Goal: Transaction & Acquisition: Purchase product/service

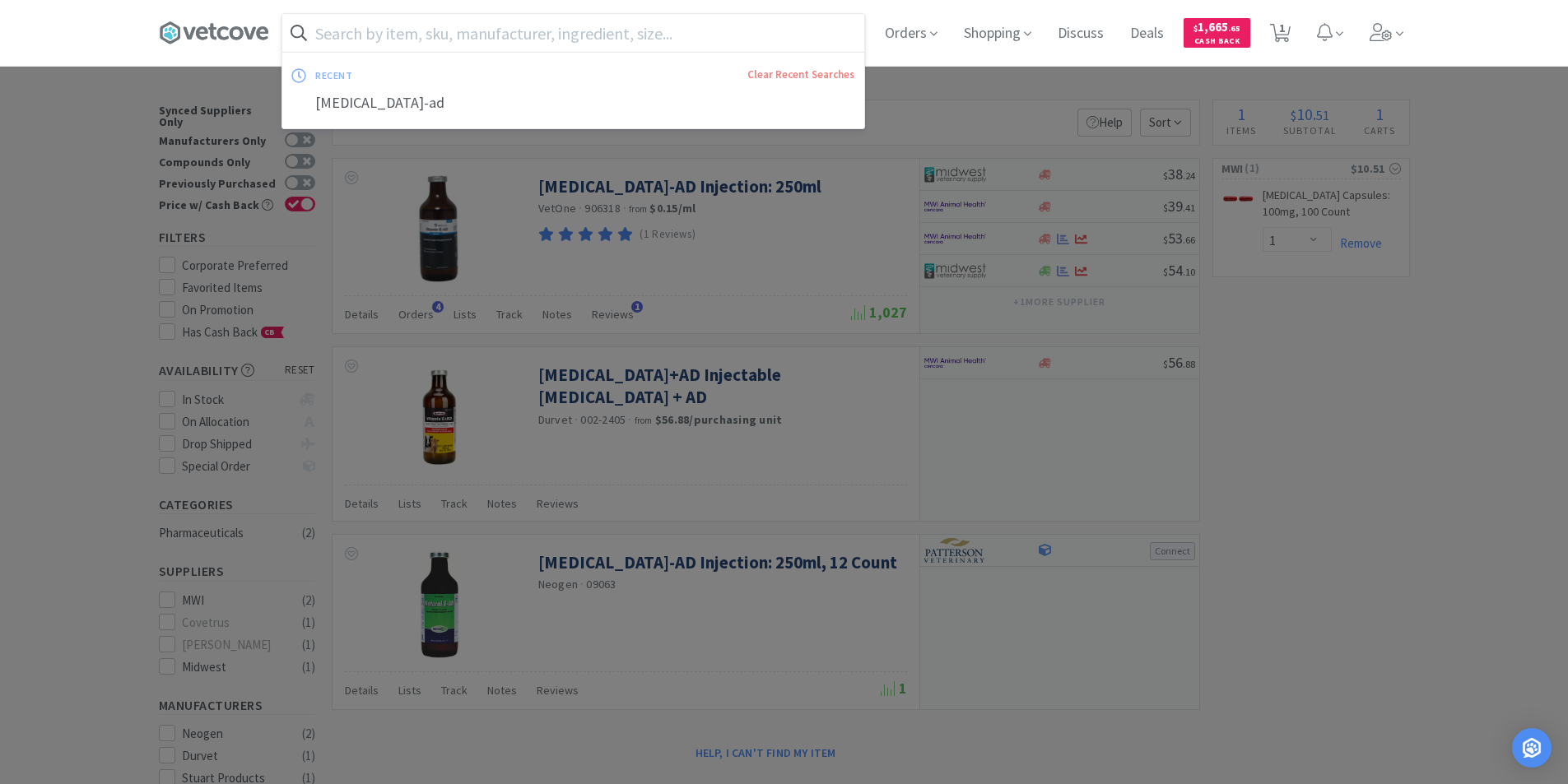
select select "1"
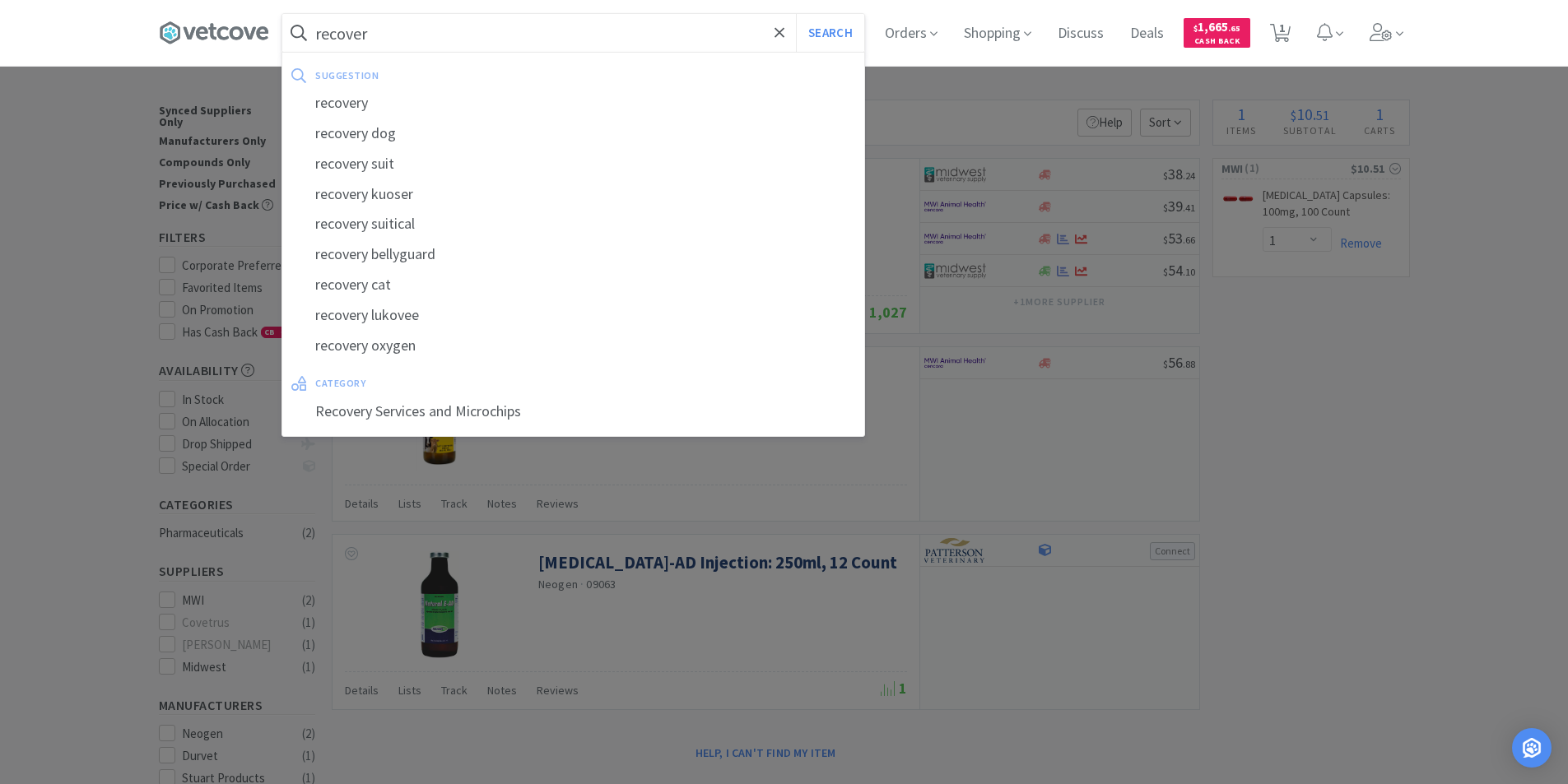
type input "recover"
click at [796, 14] on button "Search" at bounding box center [831, 33] width 69 height 38
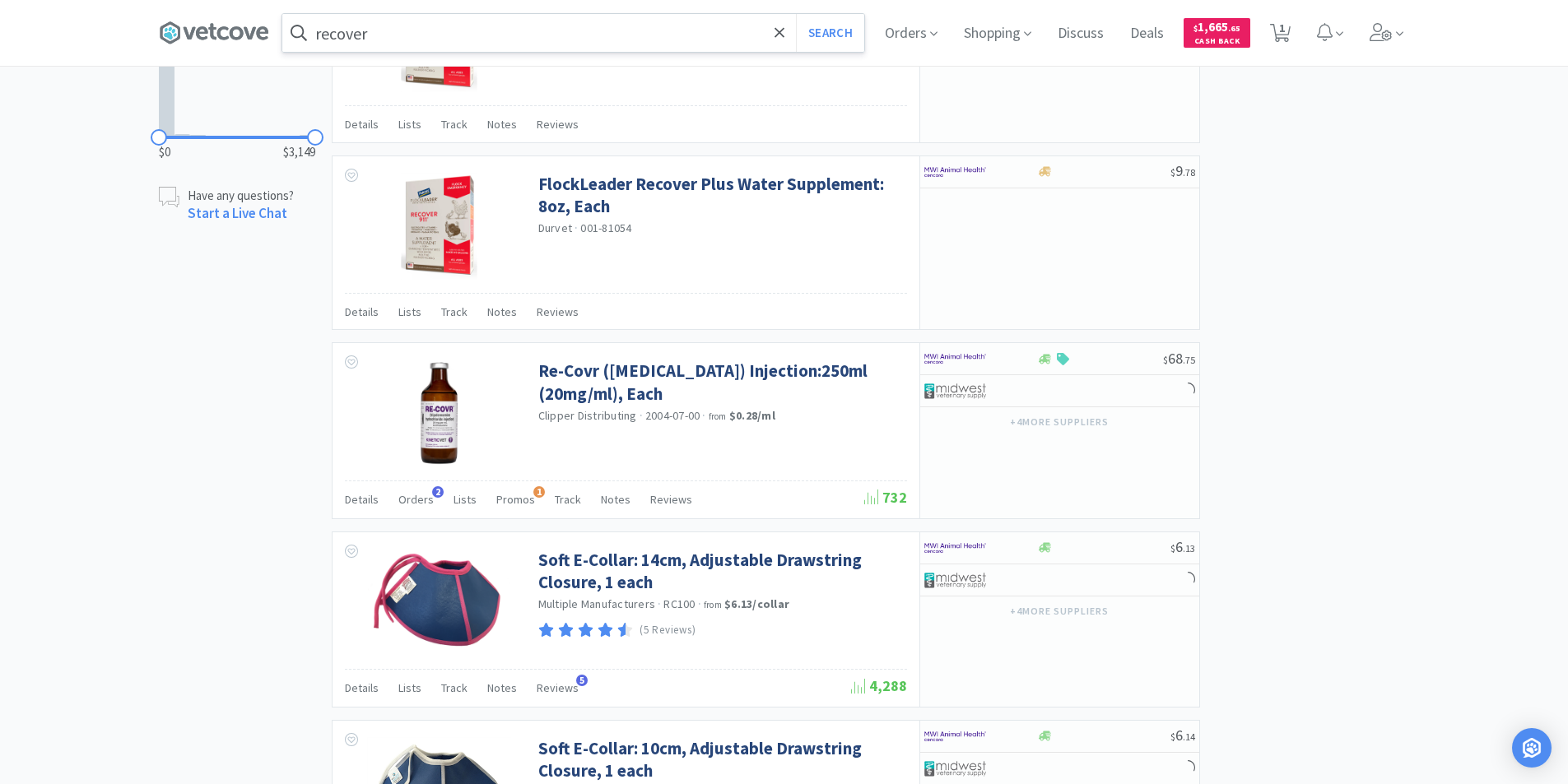
scroll to position [1316, 0]
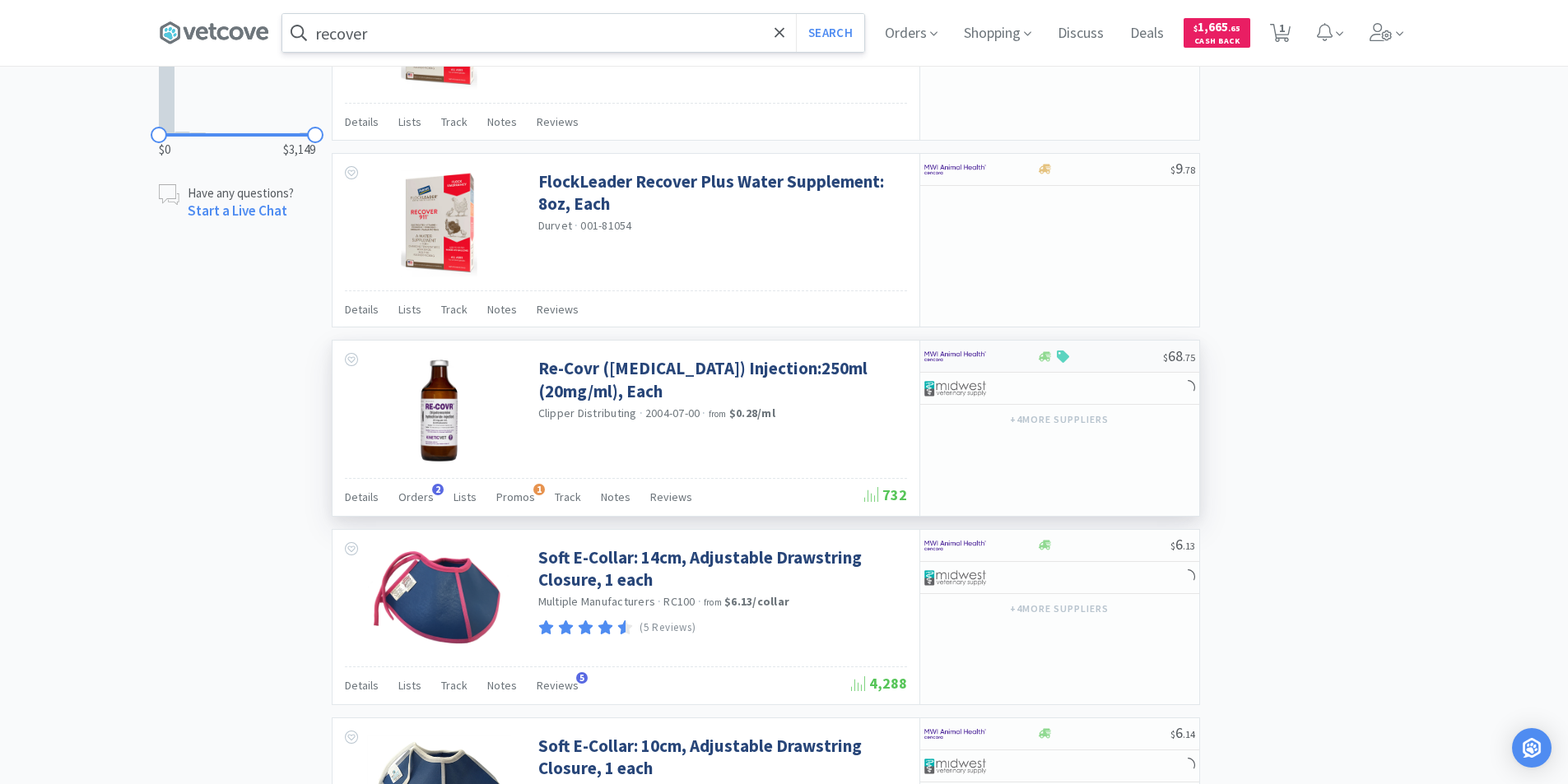
click at [1100, 356] on div at bounding box center [1100, 357] width 126 height 12
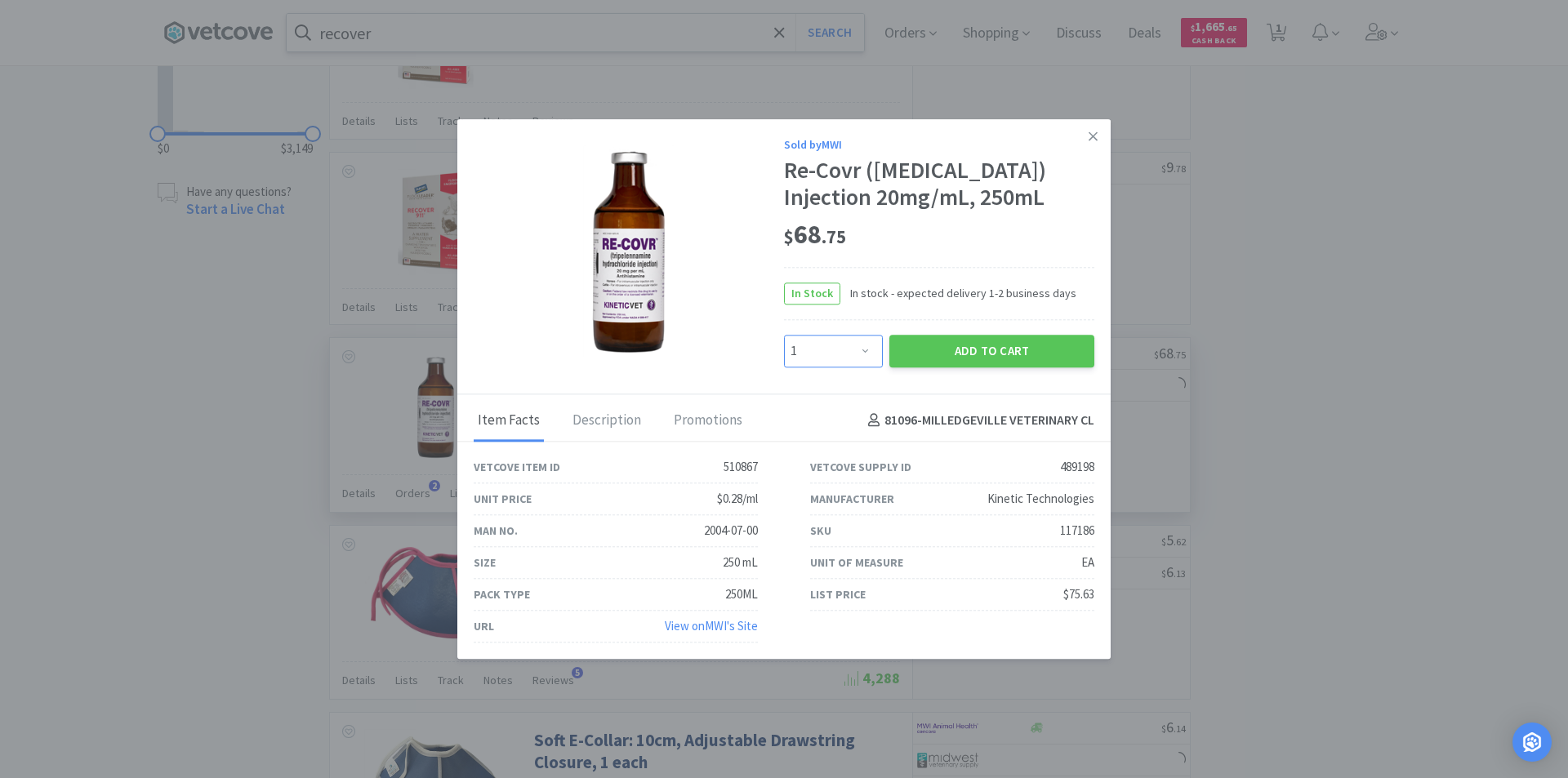
click at [871, 365] on select "Enter Quantity 1 2 3 4 5 6 7 8 9 10 11 12 13 14 15 16 17 18 19 20 Enter Quantity" at bounding box center [833, 351] width 99 height 32
select select "2"
click at [784, 348] on select "Enter Quantity 1 2 3 4 5 6 7 8 9 10 11 12 13 14 15 16 17 18 19 20 Enter Quantity" at bounding box center [833, 351] width 99 height 32
click at [958, 358] on button "Add to Cart" at bounding box center [991, 351] width 205 height 32
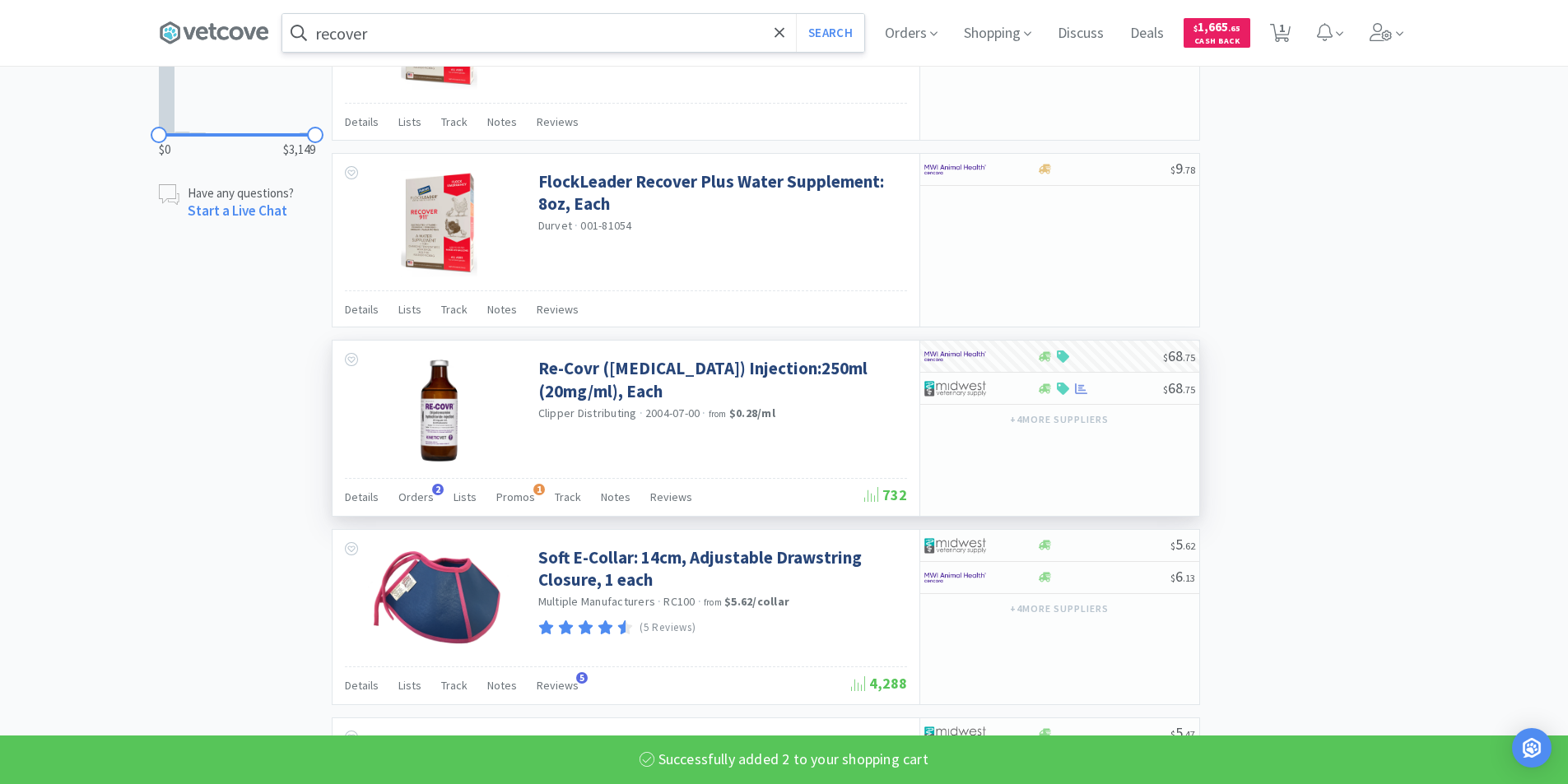
select select "2"
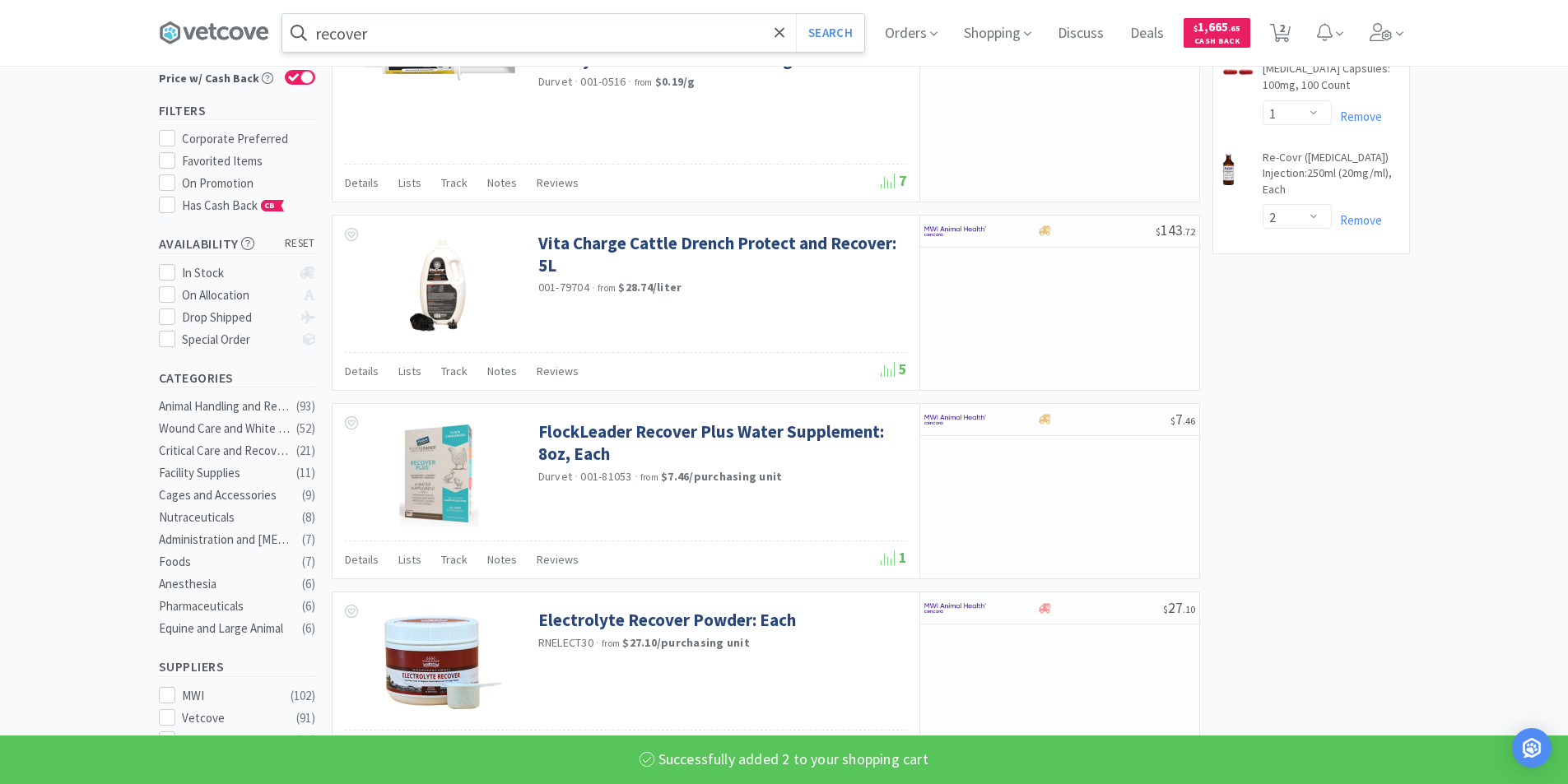
scroll to position [0, 0]
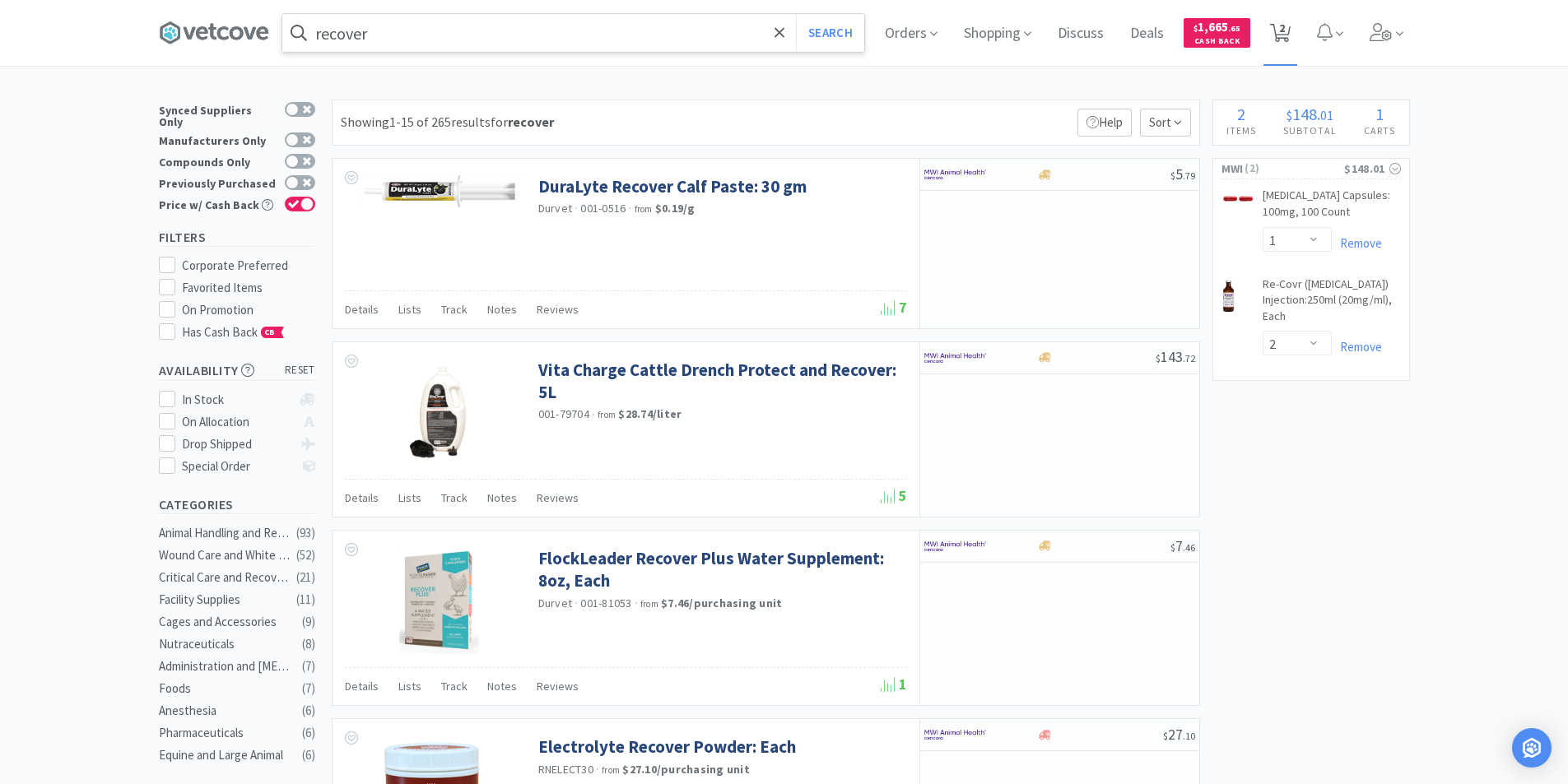
click at [1285, 42] on span "2" at bounding box center [1282, 27] width 6 height 66
select select "1"
select select "2"
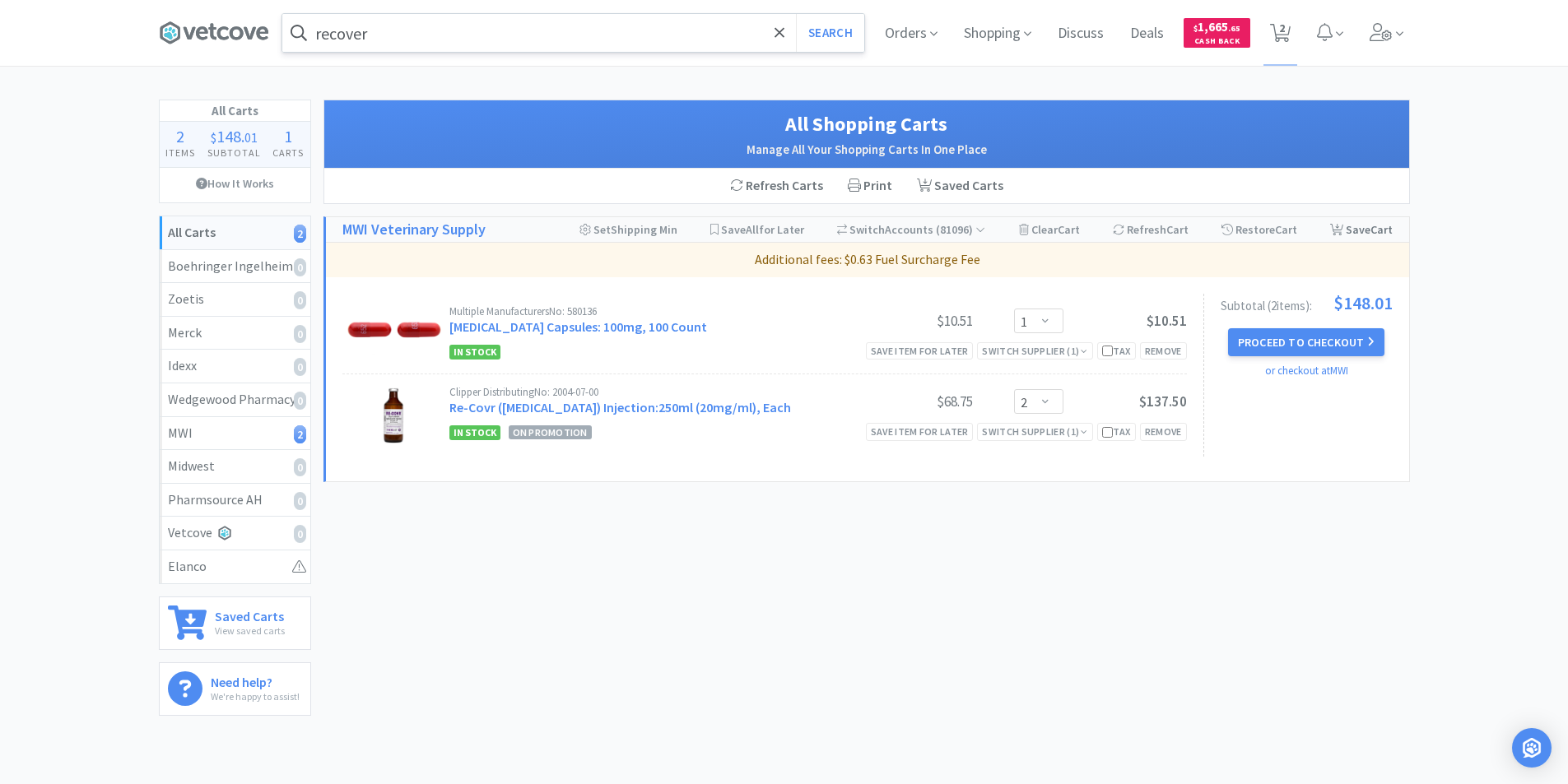
click at [1364, 224] on div "Save Cart" at bounding box center [1362, 229] width 63 height 25
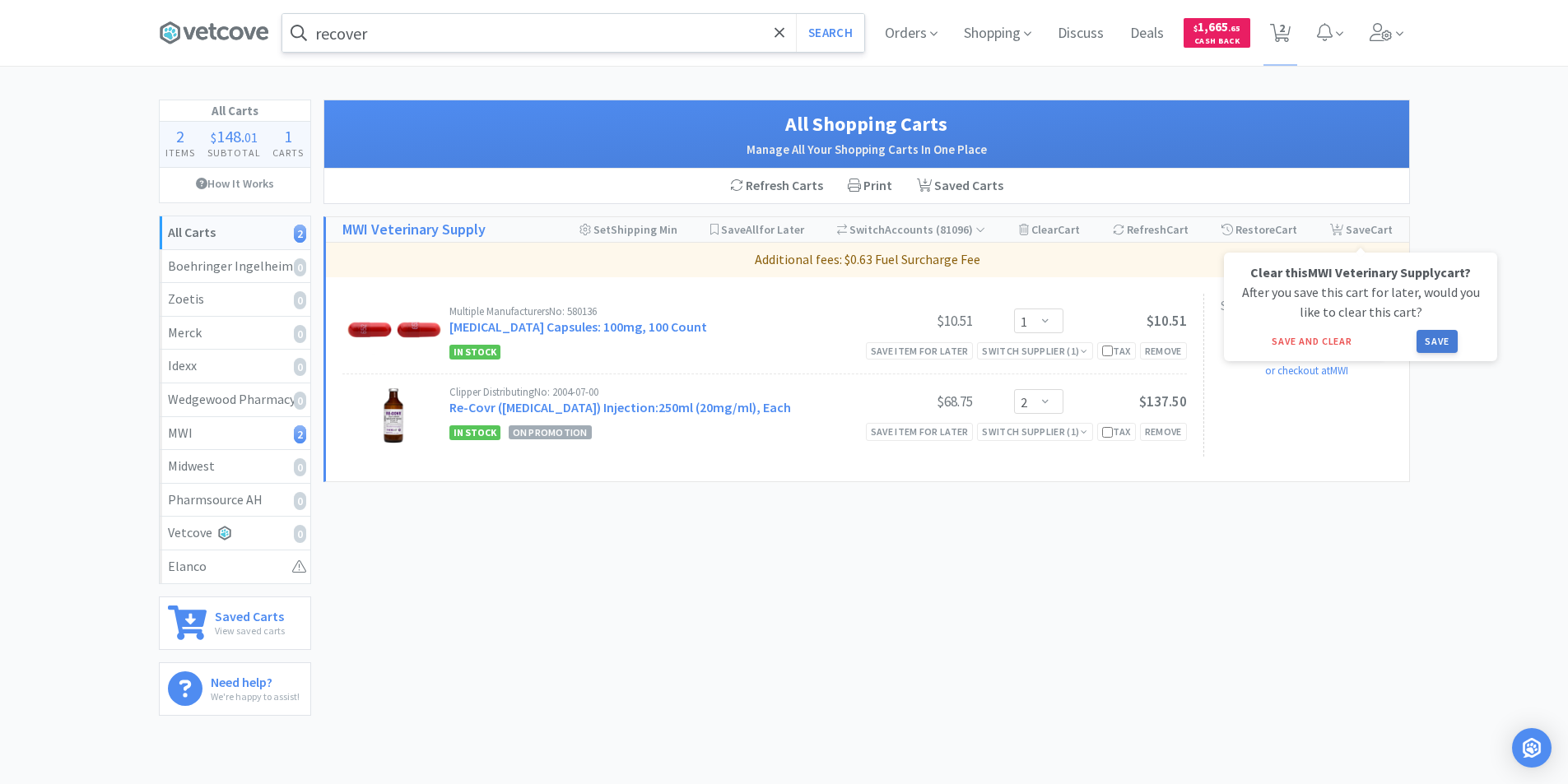
click at [1451, 344] on button "Save" at bounding box center [1438, 342] width 41 height 23
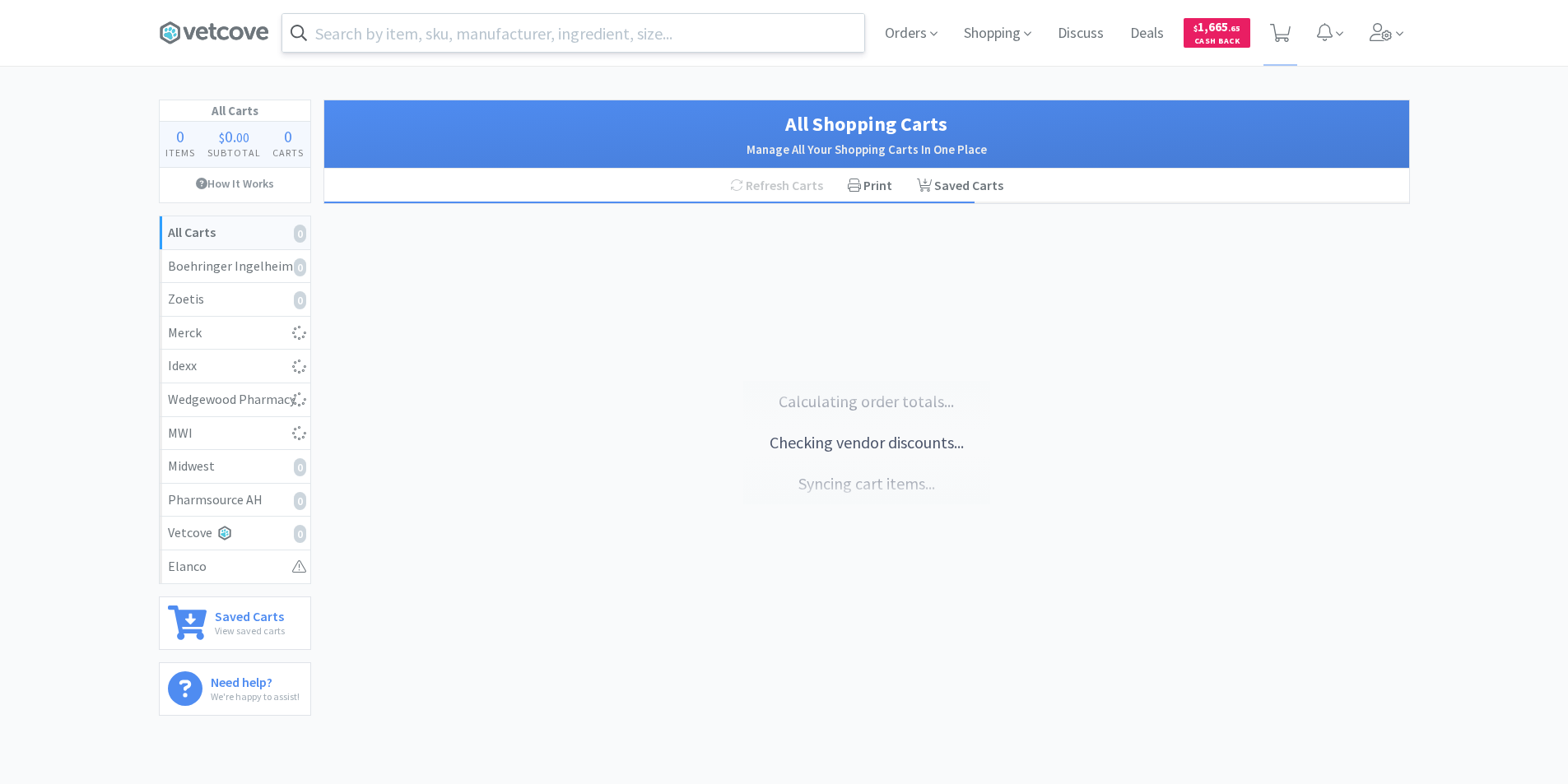
click at [512, 30] on input "text" at bounding box center [574, 33] width 582 height 38
select select "1"
select select "2"
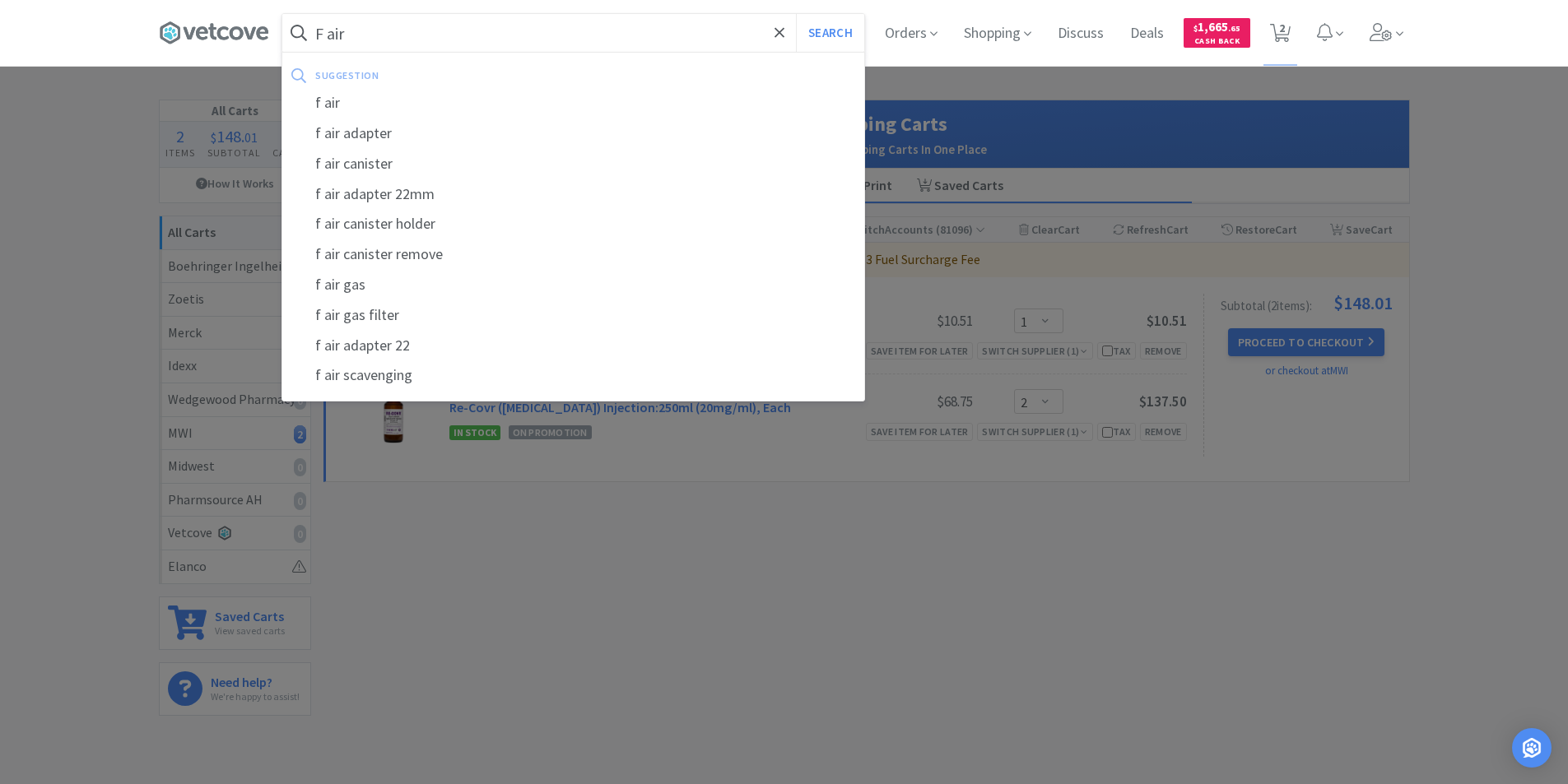
type input "F air"
click at [796, 14] on button "Search" at bounding box center [831, 33] width 69 height 38
select select "1"
select select "2"
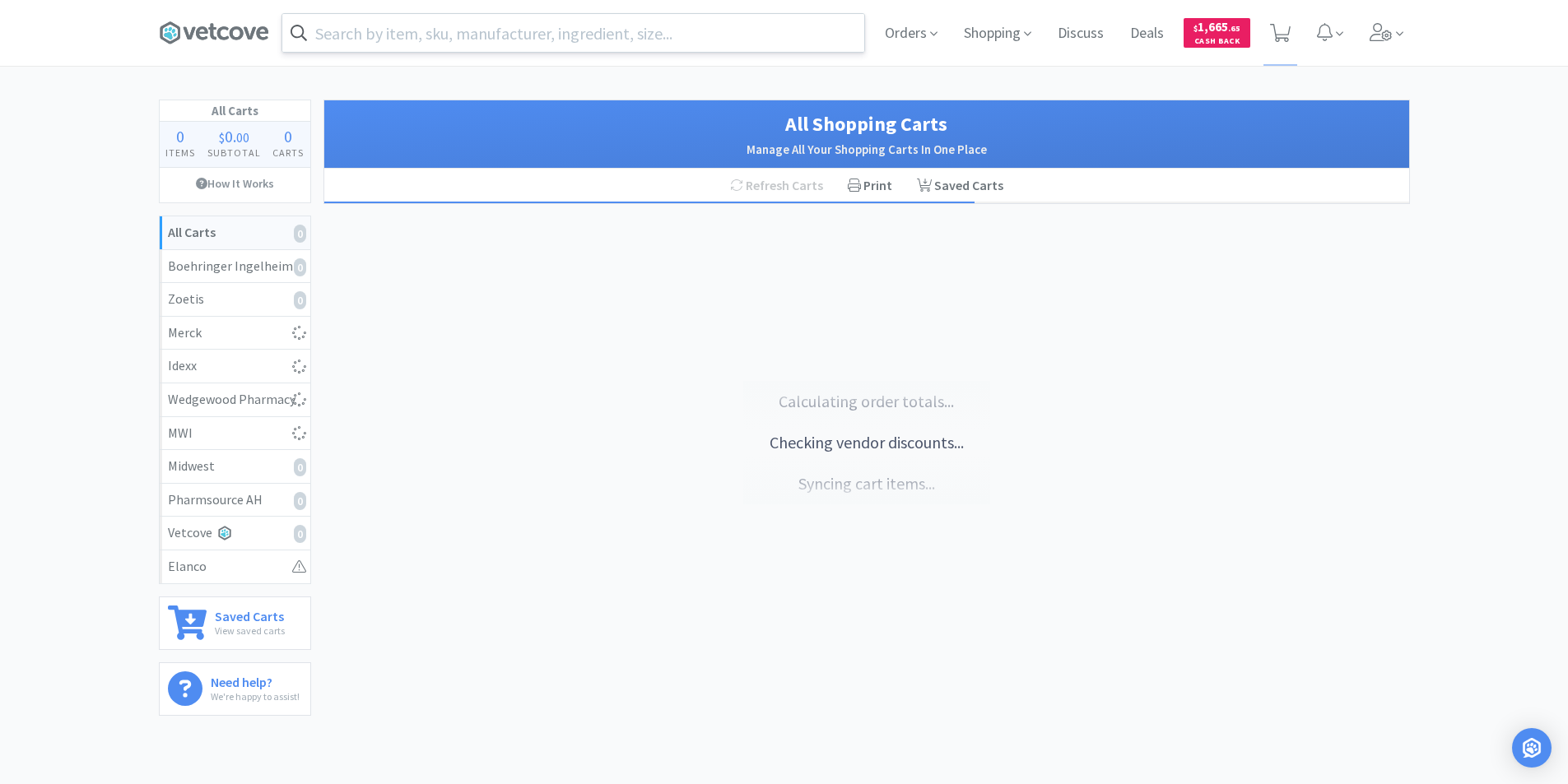
select select "1"
select select "2"
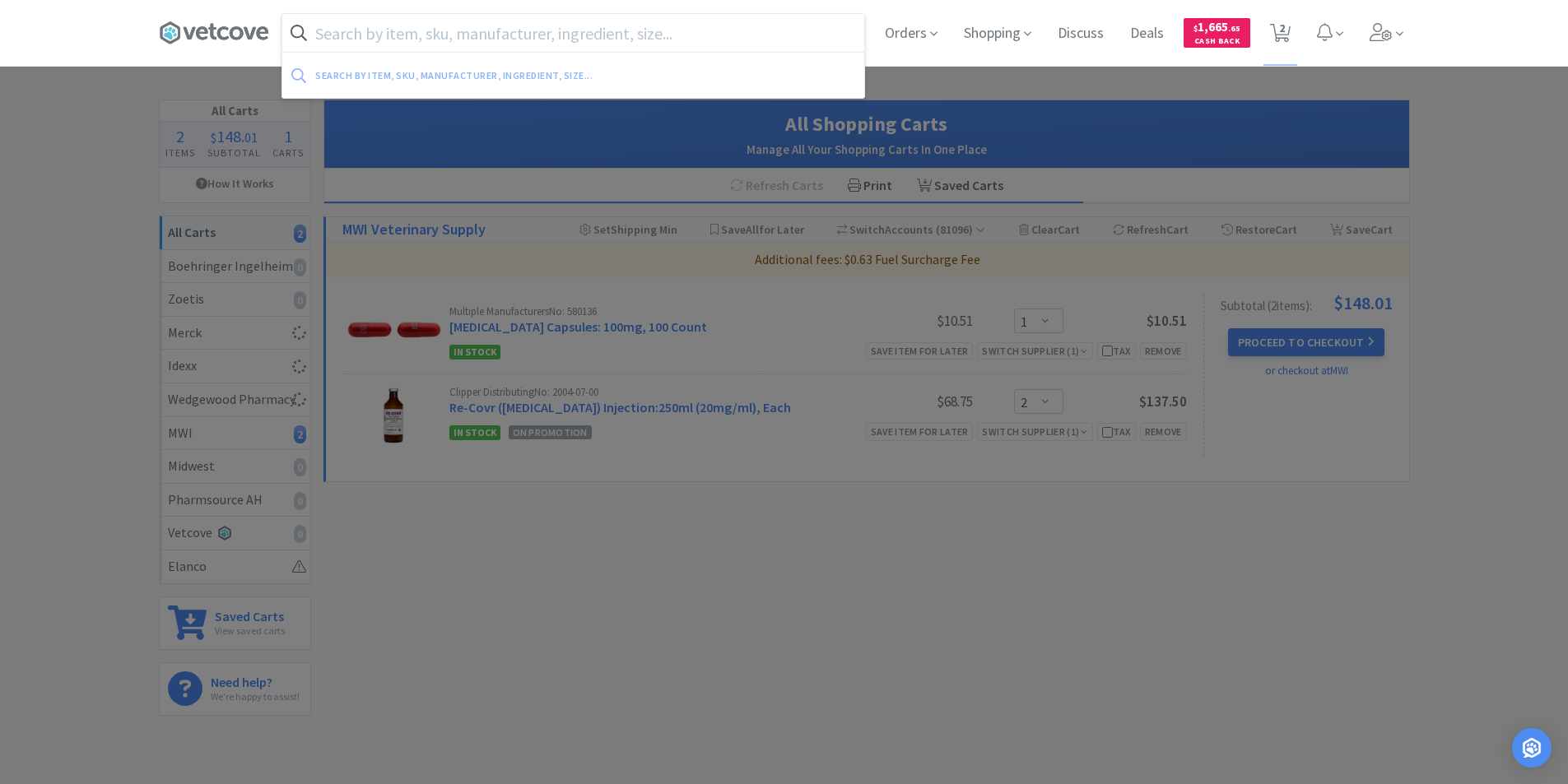
click at [577, 33] on input "text" at bounding box center [574, 33] width 582 height 38
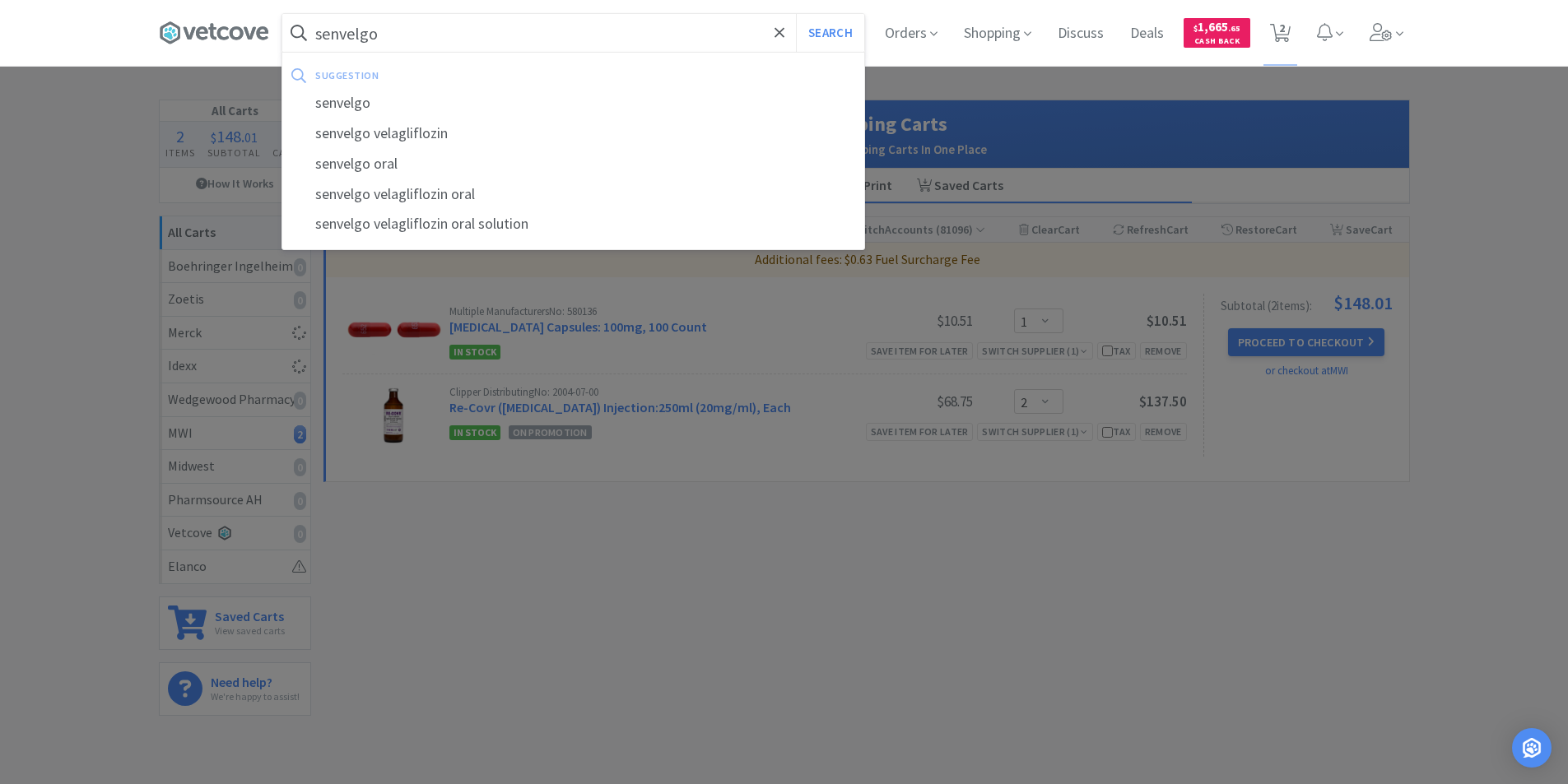
type input "senvelgo"
click at [796, 14] on button "Search" at bounding box center [831, 33] width 69 height 38
select select "1"
select select "2"
